Goal: Information Seeking & Learning: Learn about a topic

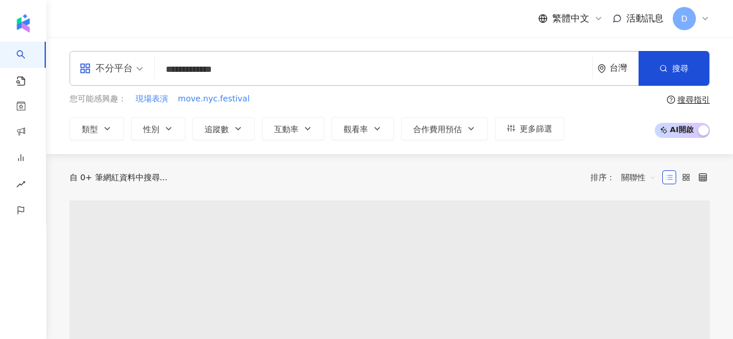
click at [680, 68] on span "搜尋" at bounding box center [681, 68] width 16 height 9
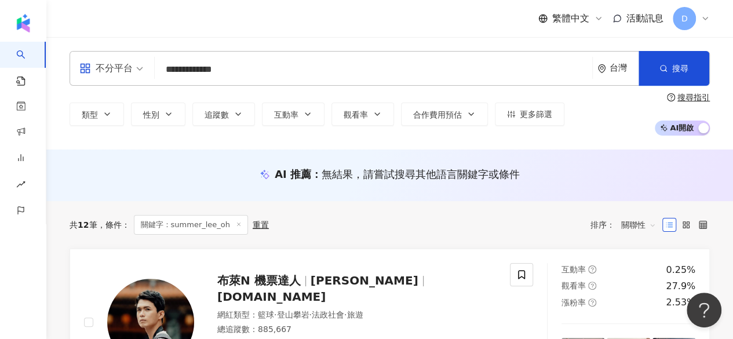
click at [313, 73] on input "**********" at bounding box center [373, 70] width 428 height 22
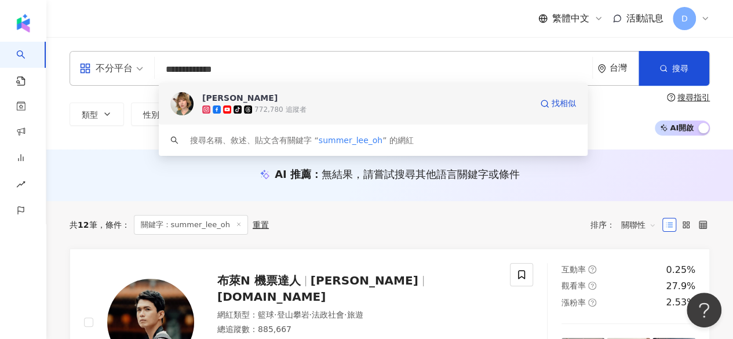
click at [304, 106] on div "tiktok-icon 772,780 追蹤者" at bounding box center [366, 110] width 329 height 12
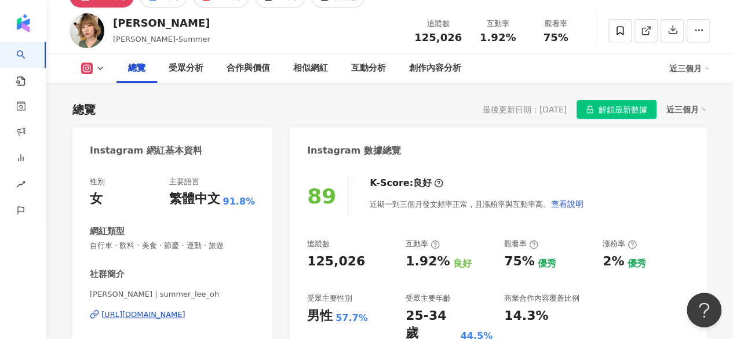
scroll to position [116, 0]
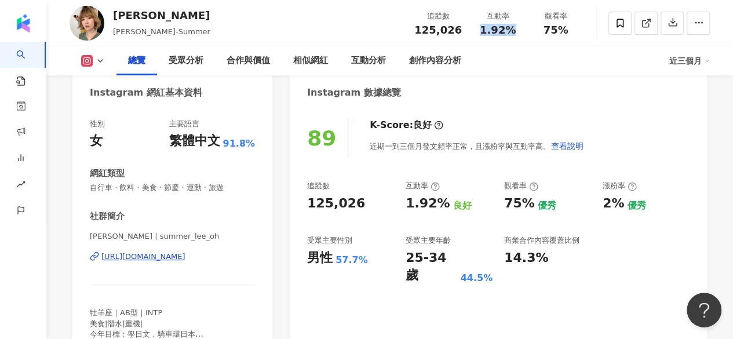
drag, startPoint x: 480, startPoint y: 42, endPoint x: 429, endPoint y: 103, distance: 79.0
click at [508, 41] on div "[PERSON_NAME] [PERSON_NAME]-Summer 追蹤數 125,026 互動率 1.92% 觀看率 75%" at bounding box center [389, 23] width 687 height 46
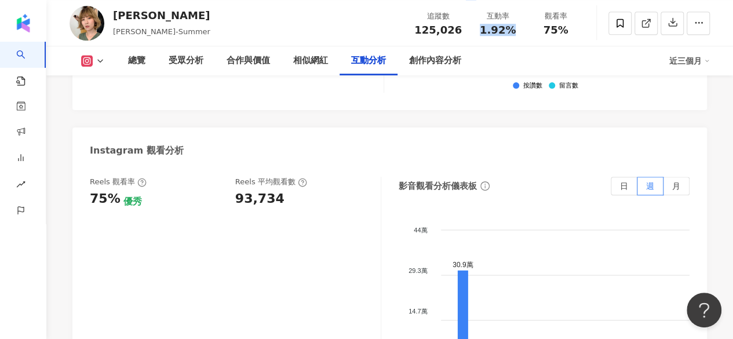
scroll to position [2609, 0]
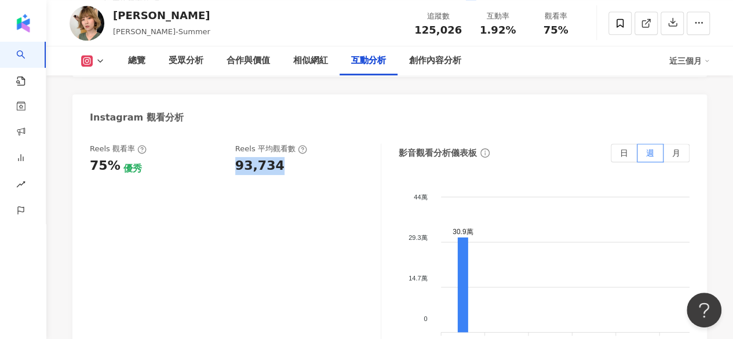
drag, startPoint x: 230, startPoint y: 135, endPoint x: 277, endPoint y: 136, distance: 47.0
click at [277, 144] on div "Reels 觀看率 75% 優秀 Reels 平均觀看數 93,734" at bounding box center [229, 159] width 279 height 31
copy div "93,734"
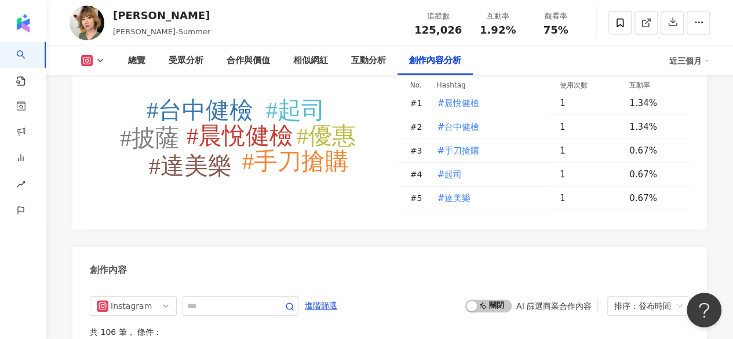
scroll to position [3595, 0]
